Goal: Task Accomplishment & Management: Complete application form

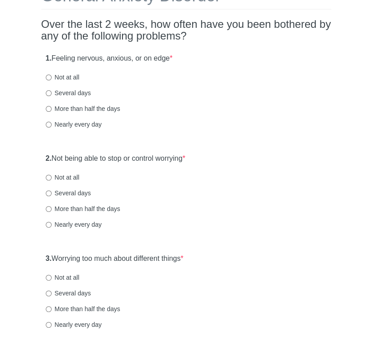
scroll to position [73, 0]
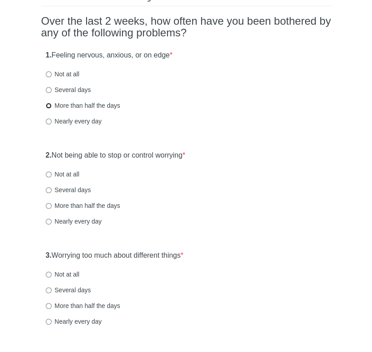
click at [48, 105] on input "More than half the days" at bounding box center [49, 106] width 6 height 6
radio input "true"
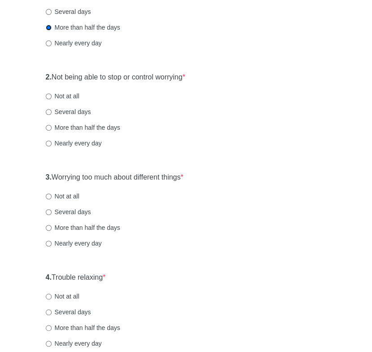
scroll to position [153, 0]
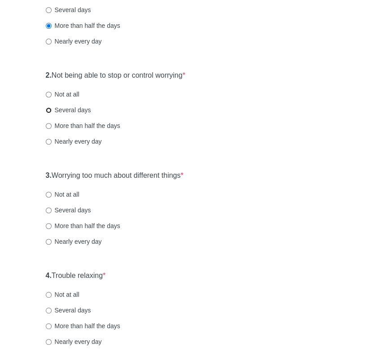
click at [49, 108] on input "Several days" at bounding box center [49, 110] width 6 height 6
radio input "true"
click at [47, 210] on input "Several days" at bounding box center [49, 210] width 6 height 6
radio input "true"
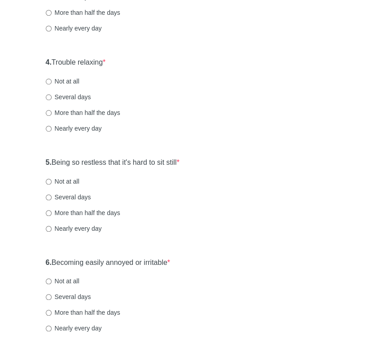
scroll to position [368, 0]
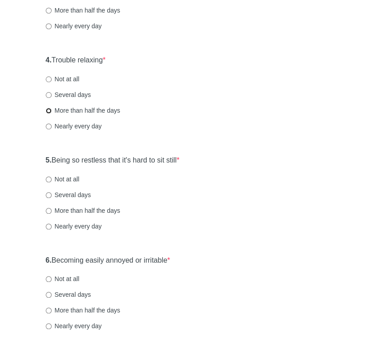
click at [47, 110] on input "More than half the days" at bounding box center [49, 111] width 6 height 6
radio input "true"
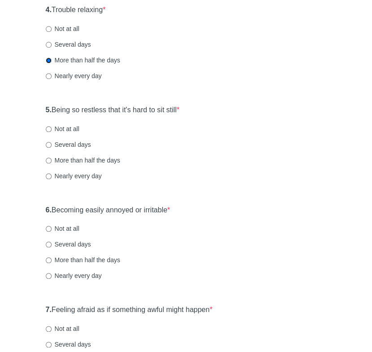
scroll to position [446, 0]
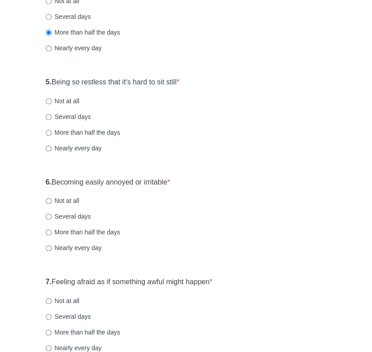
click at [48, 112] on label "Several days" at bounding box center [68, 116] width 45 height 9
click at [48, 114] on input "Several days" at bounding box center [49, 117] width 6 height 6
radio input "true"
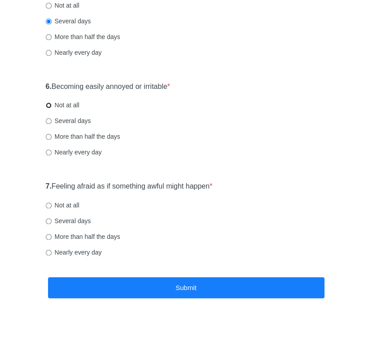
click at [48, 103] on input "Not at all" at bounding box center [49, 105] width 6 height 6
radio input "true"
click at [48, 221] on input "Several days" at bounding box center [49, 221] width 6 height 6
radio input "true"
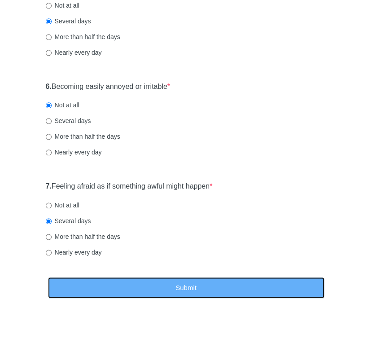
click at [183, 289] on button "Submit" at bounding box center [186, 287] width 276 height 21
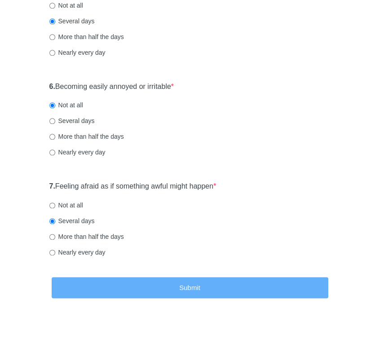
scroll to position [0, 0]
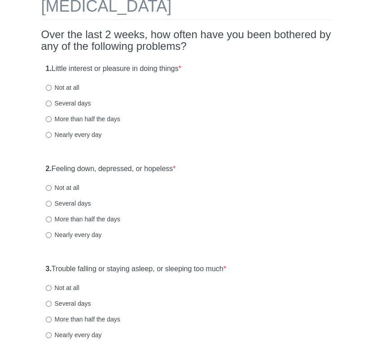
scroll to position [61, 0]
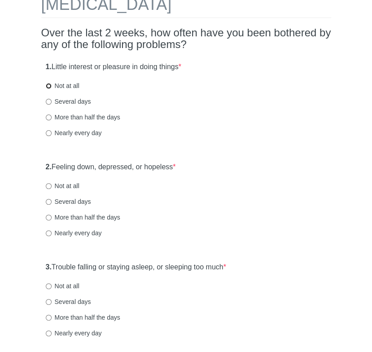
click at [48, 85] on input "Not at all" at bounding box center [49, 86] width 6 height 6
radio input "true"
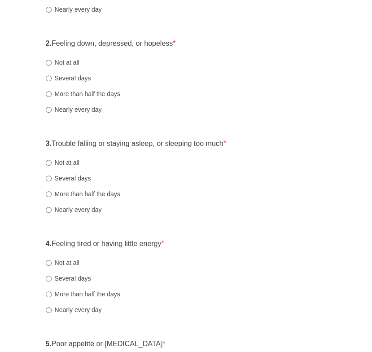
scroll to position [192, 0]
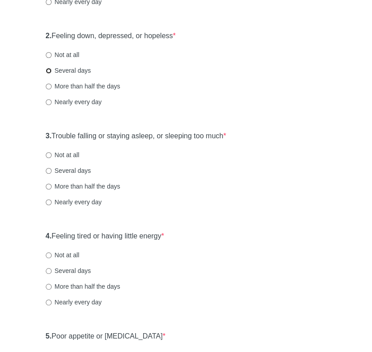
click at [48, 71] on input "Several days" at bounding box center [49, 71] width 6 height 6
radio input "true"
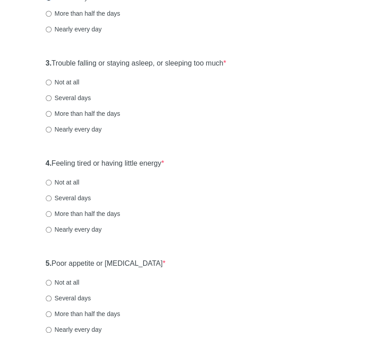
scroll to position [290, 0]
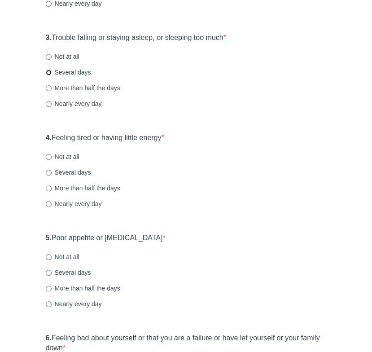
click at [48, 73] on input "Several days" at bounding box center [49, 73] width 6 height 6
radio input "true"
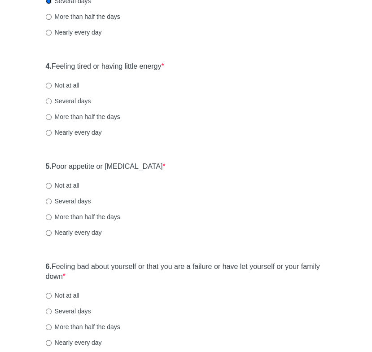
scroll to position [373, 0]
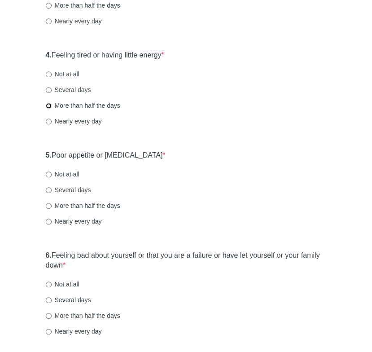
click at [48, 105] on input "More than half the days" at bounding box center [49, 106] width 6 height 6
radio input "true"
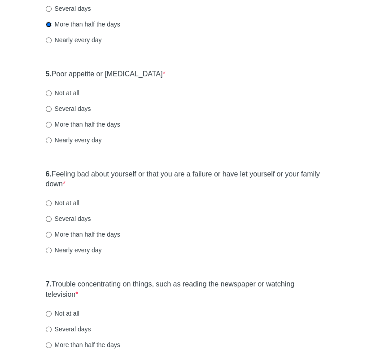
scroll to position [460, 0]
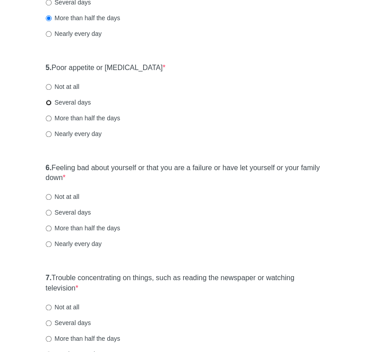
click at [49, 101] on input "Several days" at bounding box center [49, 103] width 6 height 6
radio input "true"
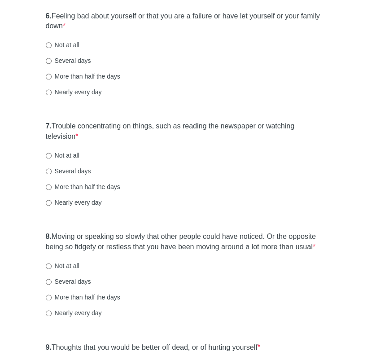
scroll to position [610, 0]
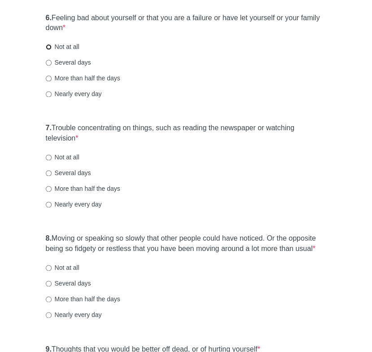
click at [46, 45] on input "Not at all" at bounding box center [49, 47] width 6 height 6
radio input "true"
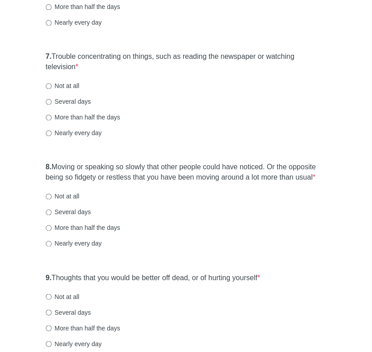
scroll to position [693, 0]
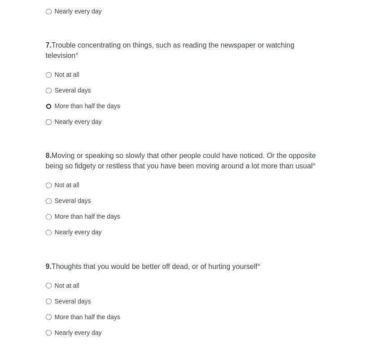
click at [47, 105] on input "More than half the days" at bounding box center [49, 106] width 6 height 6
radio input "true"
click at [48, 122] on input "Nearly every day" at bounding box center [49, 122] width 6 height 6
radio input "true"
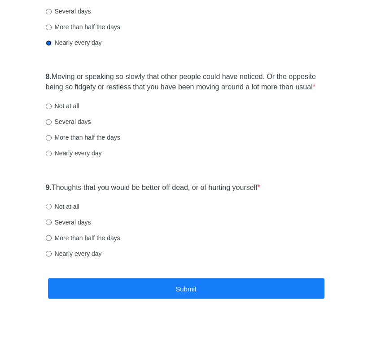
scroll to position [772, 0]
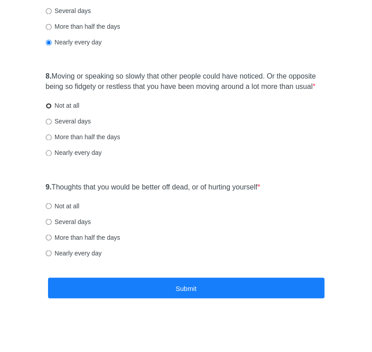
click at [49, 105] on input "Not at all" at bounding box center [49, 106] width 6 height 6
radio input "true"
click at [51, 203] on label "Not at all" at bounding box center [63, 205] width 34 height 9
click at [51, 203] on input "Not at all" at bounding box center [49, 206] width 6 height 6
radio input "true"
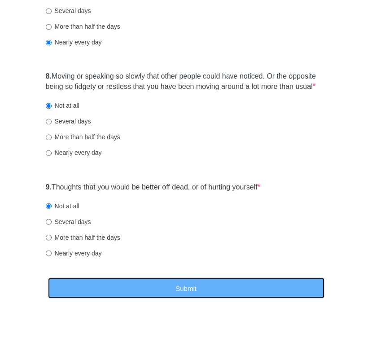
click at [176, 285] on button "Submit" at bounding box center [186, 287] width 276 height 21
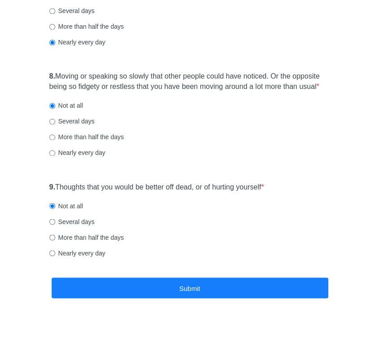
scroll to position [0, 0]
